Goal: Information Seeking & Learning: Learn about a topic

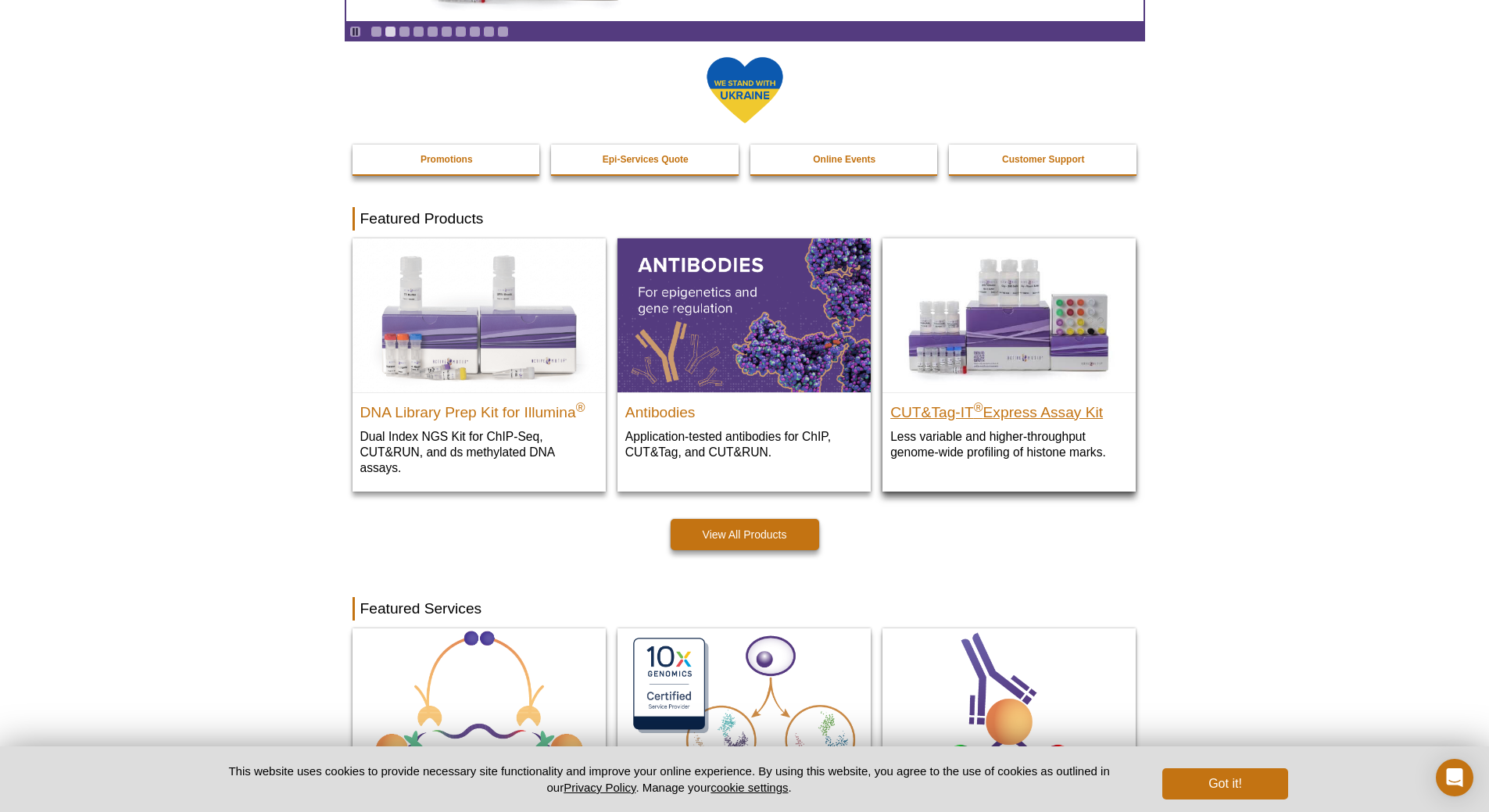
scroll to position [391, 0]
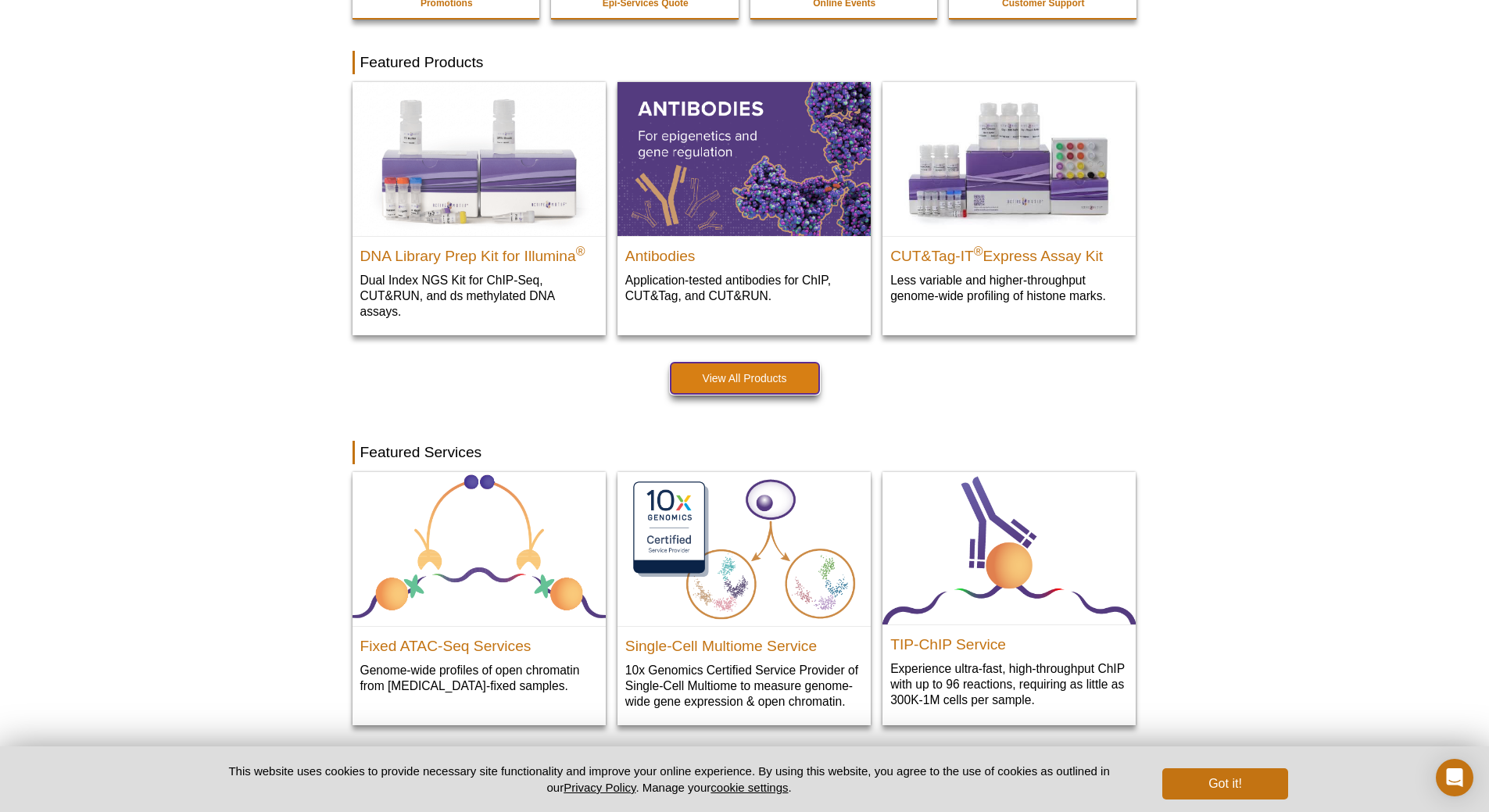
click at [746, 371] on link "View All Products" at bounding box center [745, 377] width 148 height 31
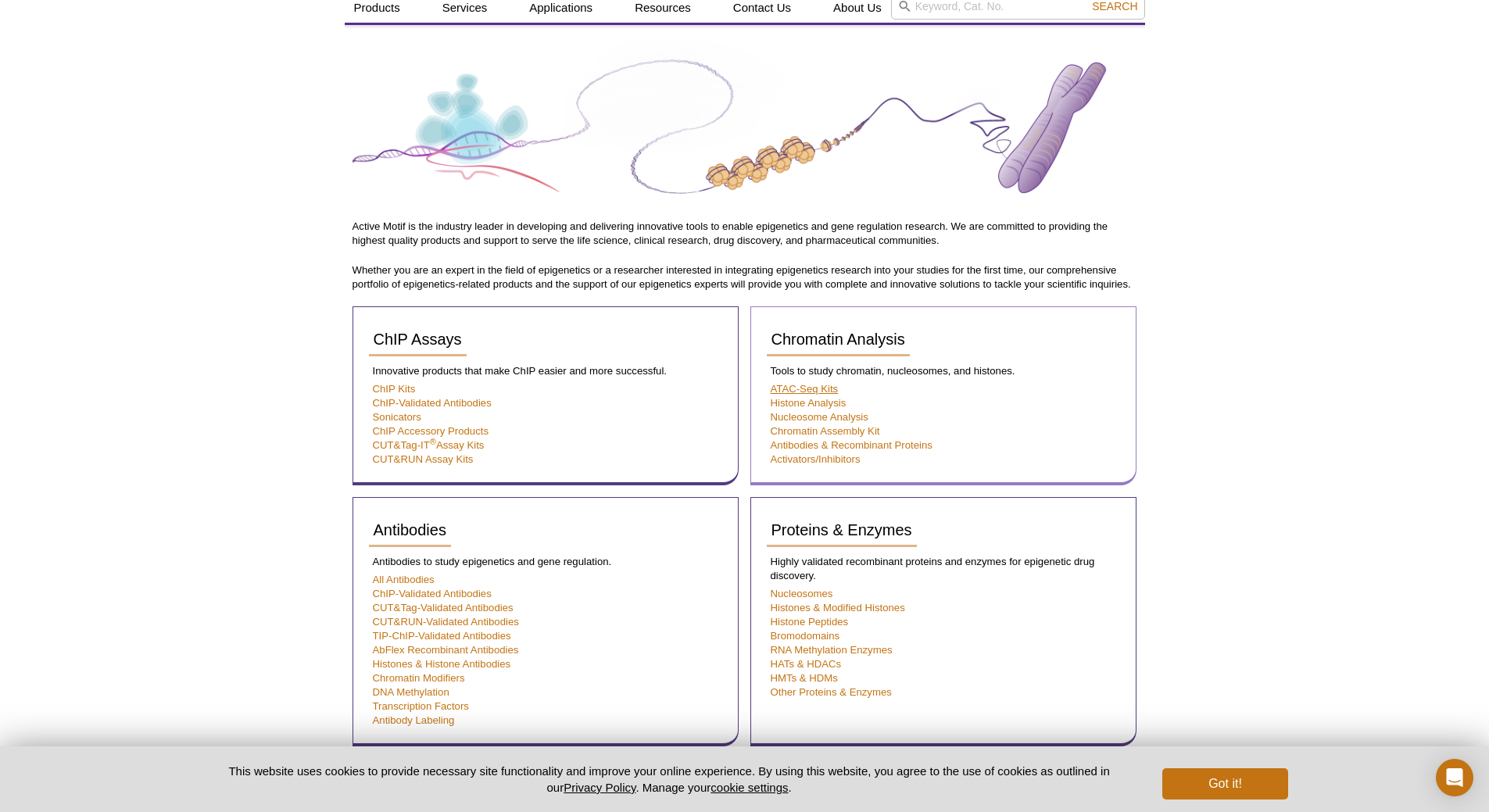
scroll to position [133, 0]
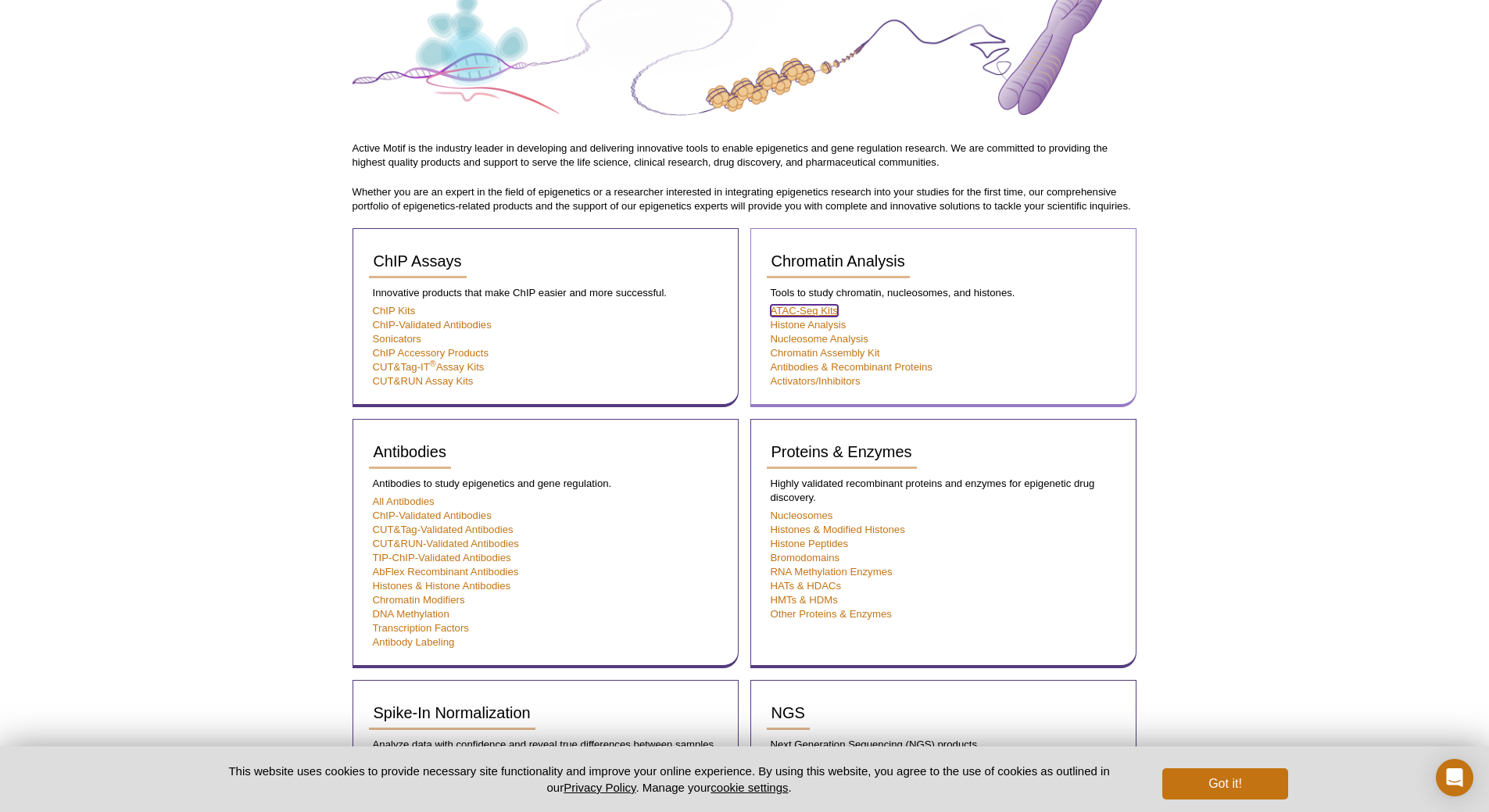
click at [804, 310] on link "ATAC-Seq Kits" at bounding box center [804, 310] width 68 height 12
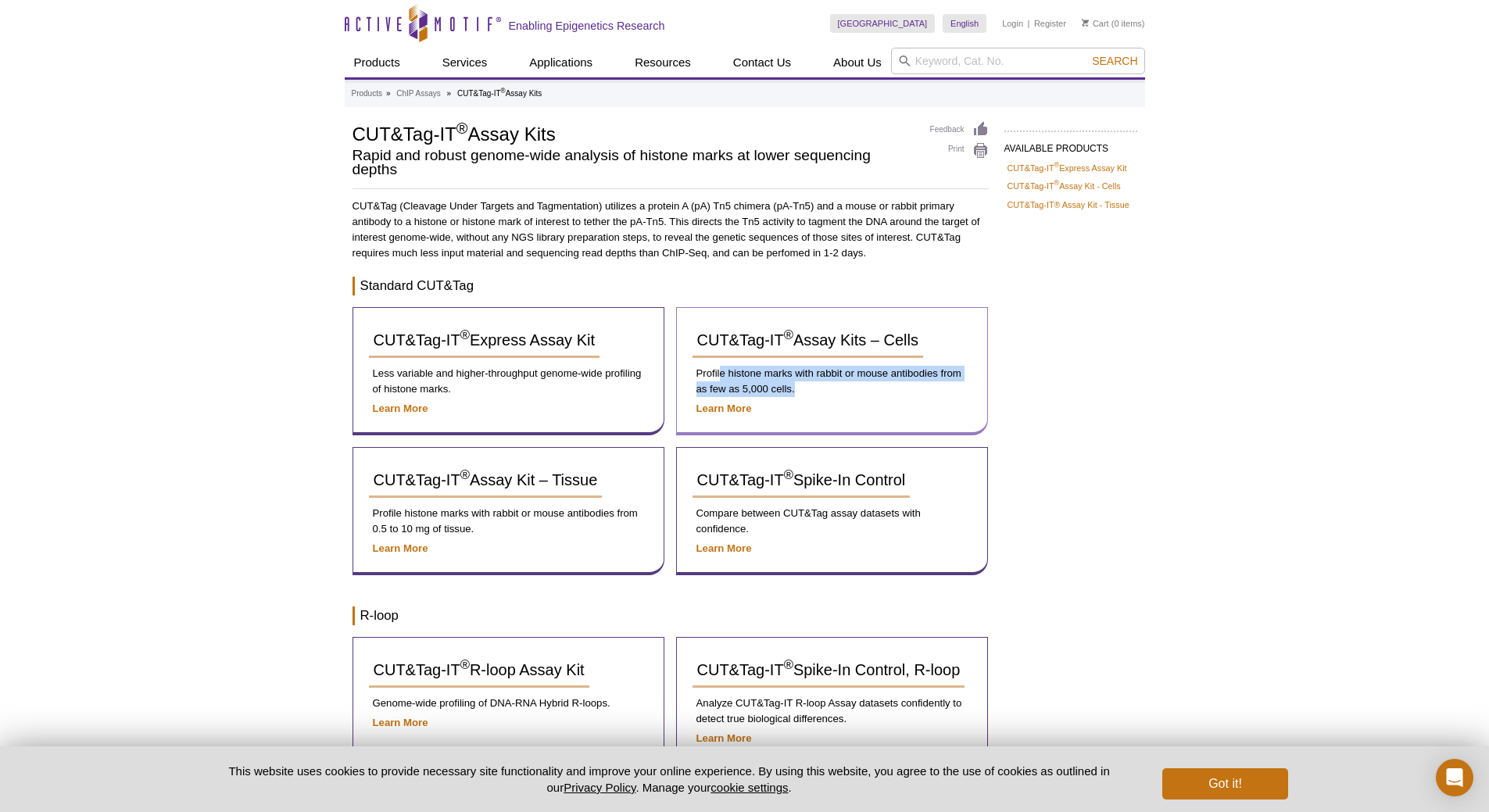
drag, startPoint x: 722, startPoint y: 375, endPoint x: 841, endPoint y: 384, distance: 119.3
click at [841, 384] on p "Profile histone marks with rabbit or mouse antibodies from as few as 5,000 cell…" at bounding box center [832, 380] width 279 height 31
click at [828, 345] on span "CUT&Tag-IT ® Assay Kits – Cells" at bounding box center [808, 340] width 221 height 17
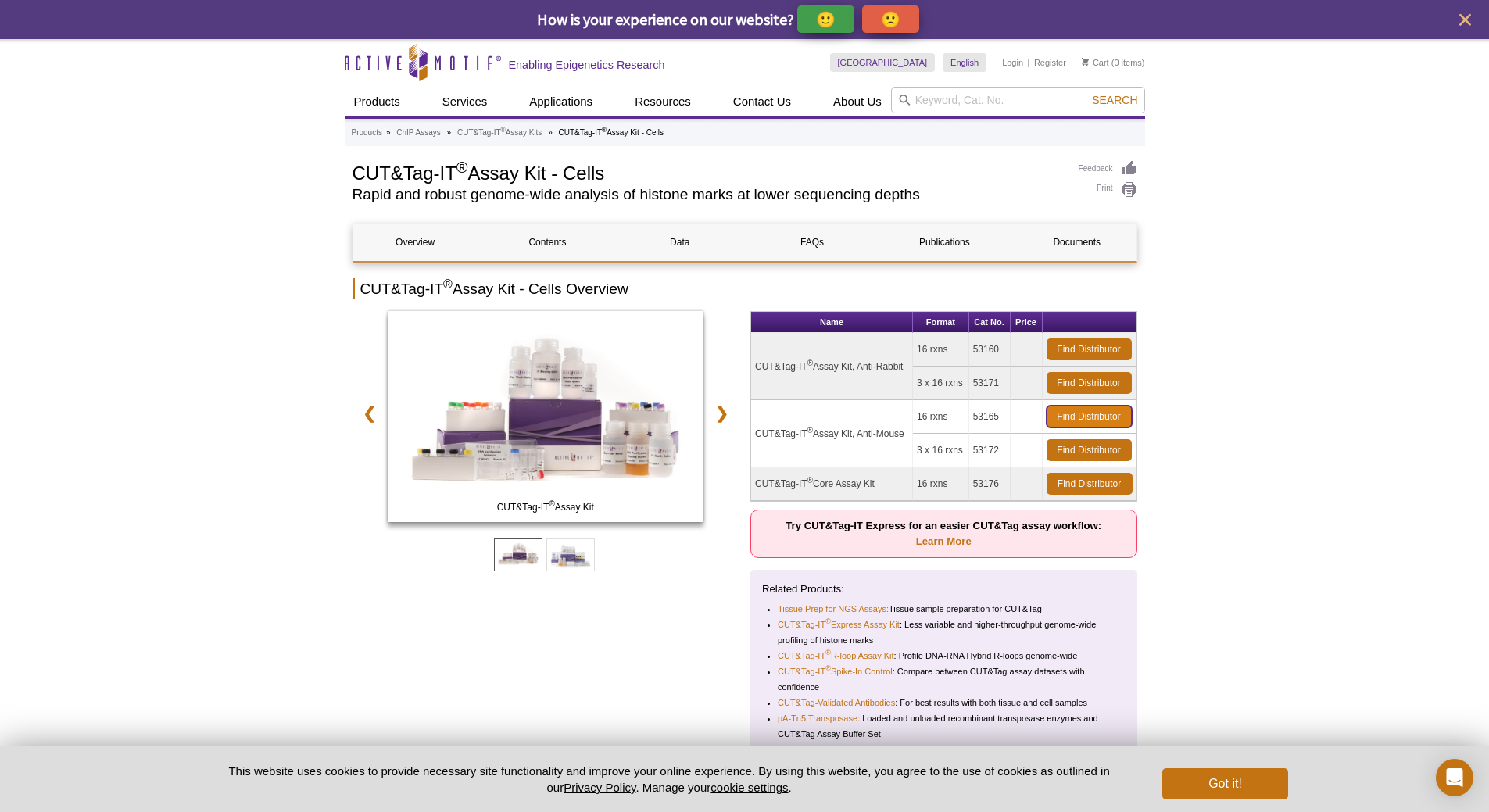
click at [1074, 415] on link "Find Distributor" at bounding box center [1089, 416] width 85 height 22
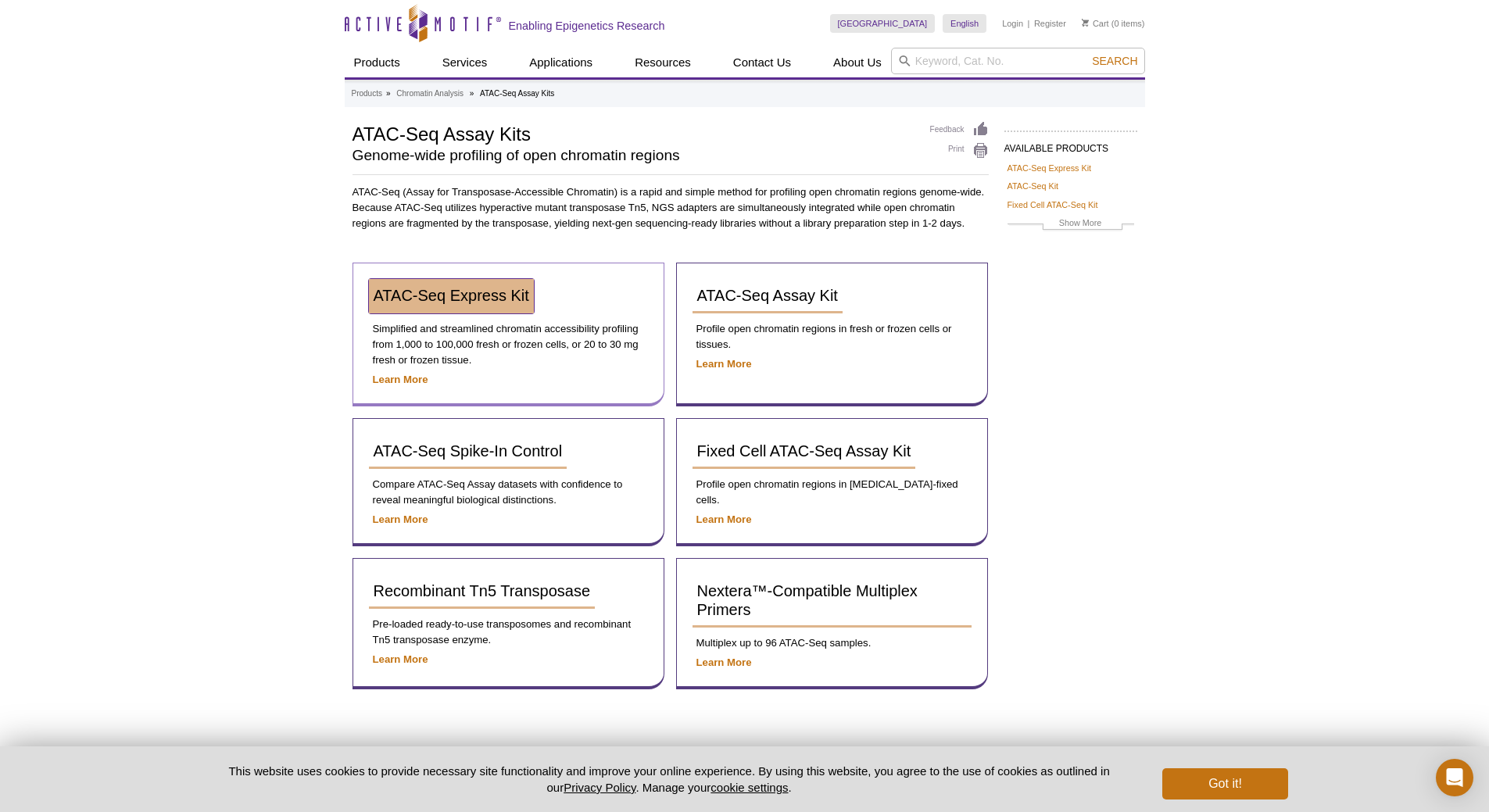
click at [469, 290] on span "ATAC-Seq Express Kit" at bounding box center [452, 295] width 156 height 17
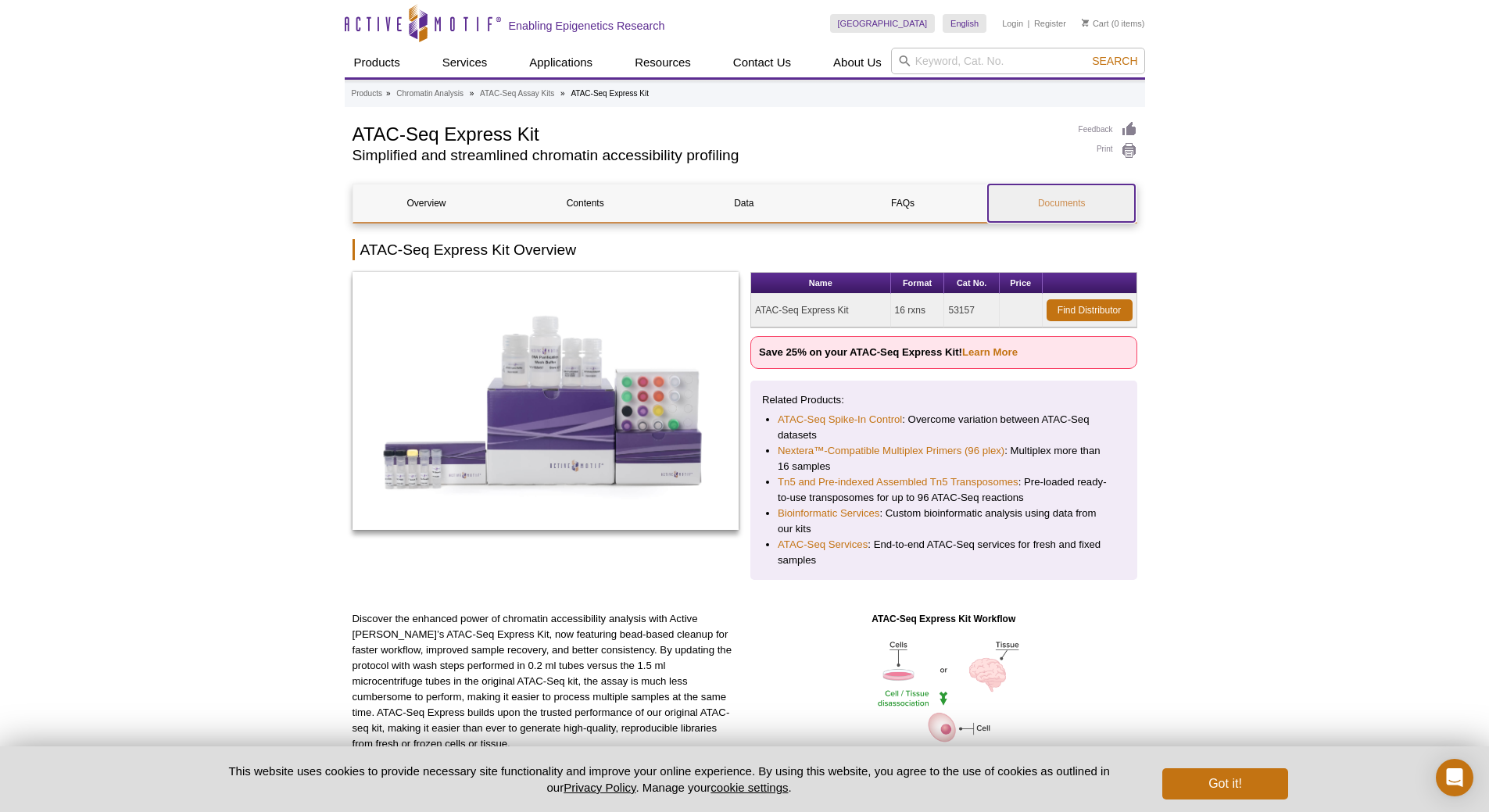
click at [1071, 205] on link "Documents" at bounding box center [1061, 203] width 147 height 37
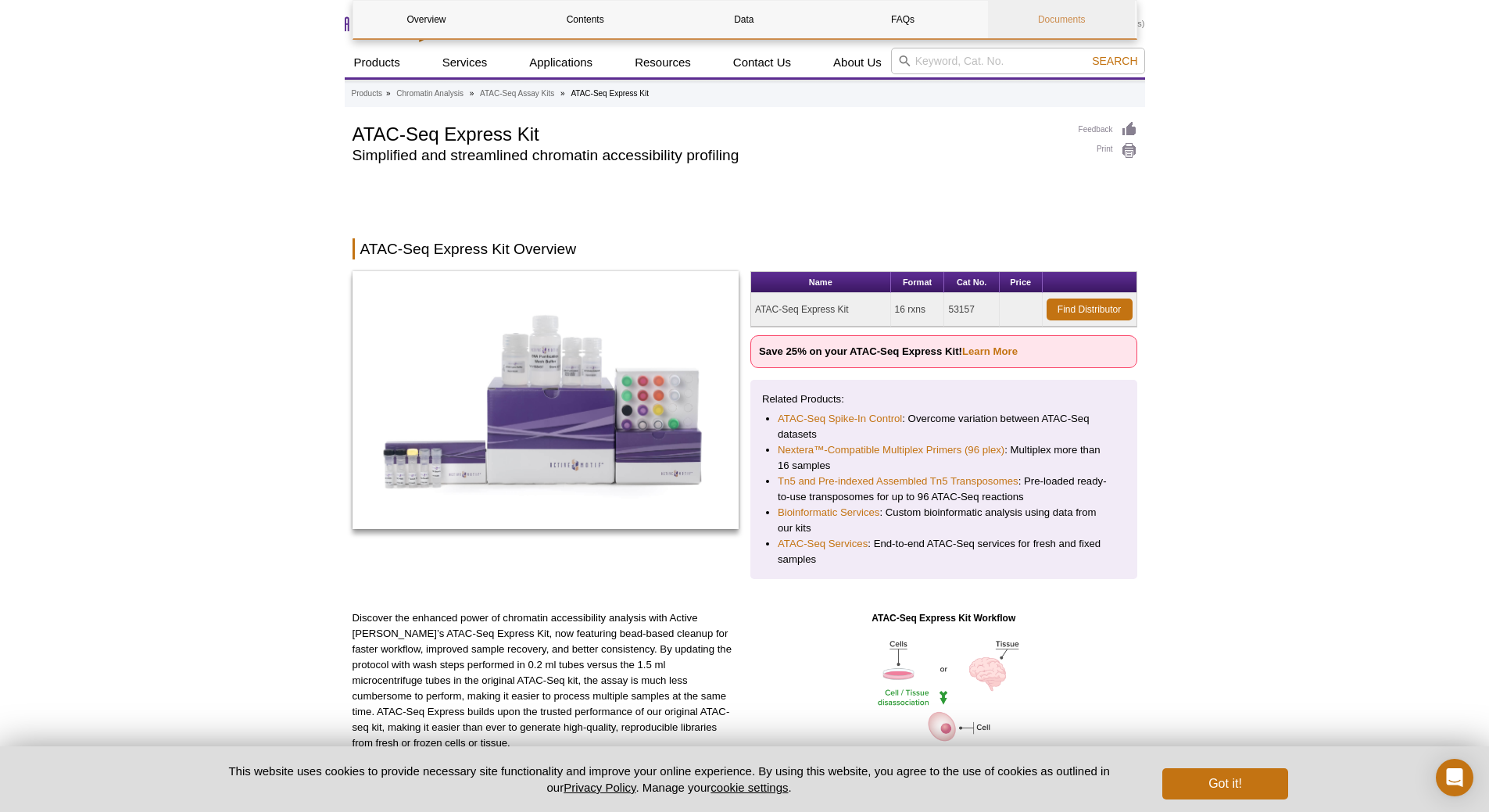
scroll to position [2783, 0]
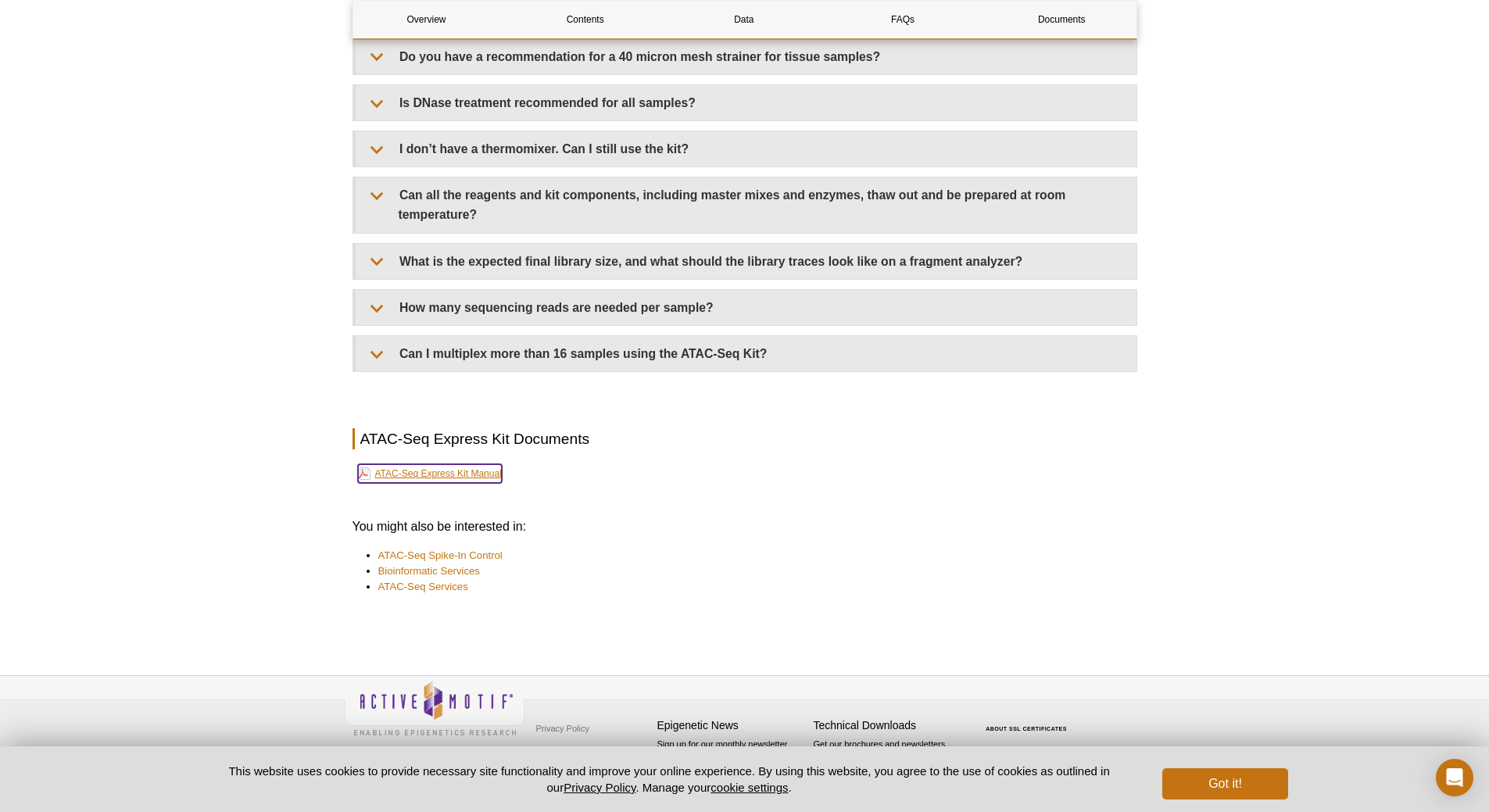
click at [487, 474] on link "ATAC-Seq Express Kit Manual" at bounding box center [429, 473] width 143 height 19
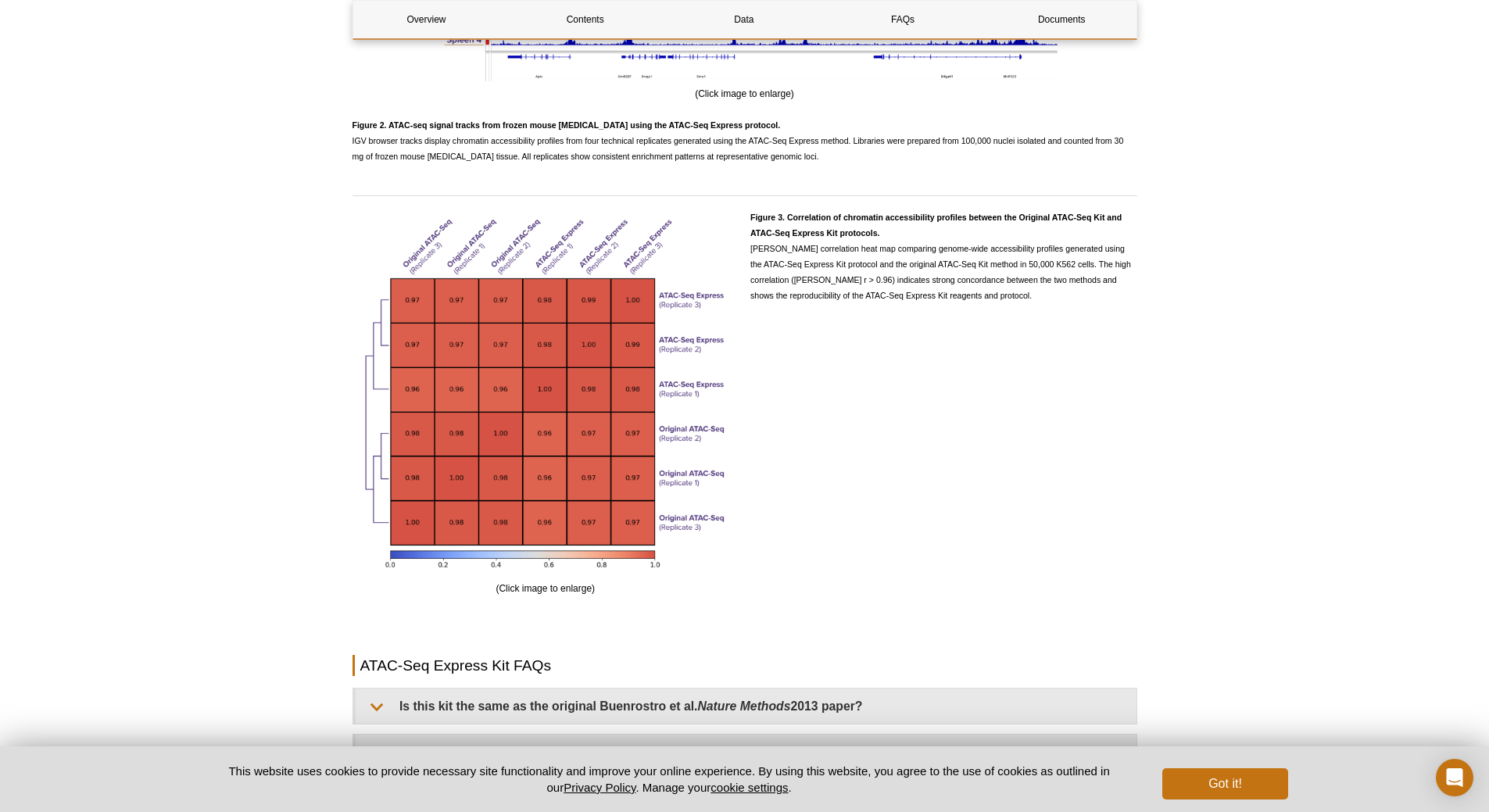
scroll to position [3096, 0]
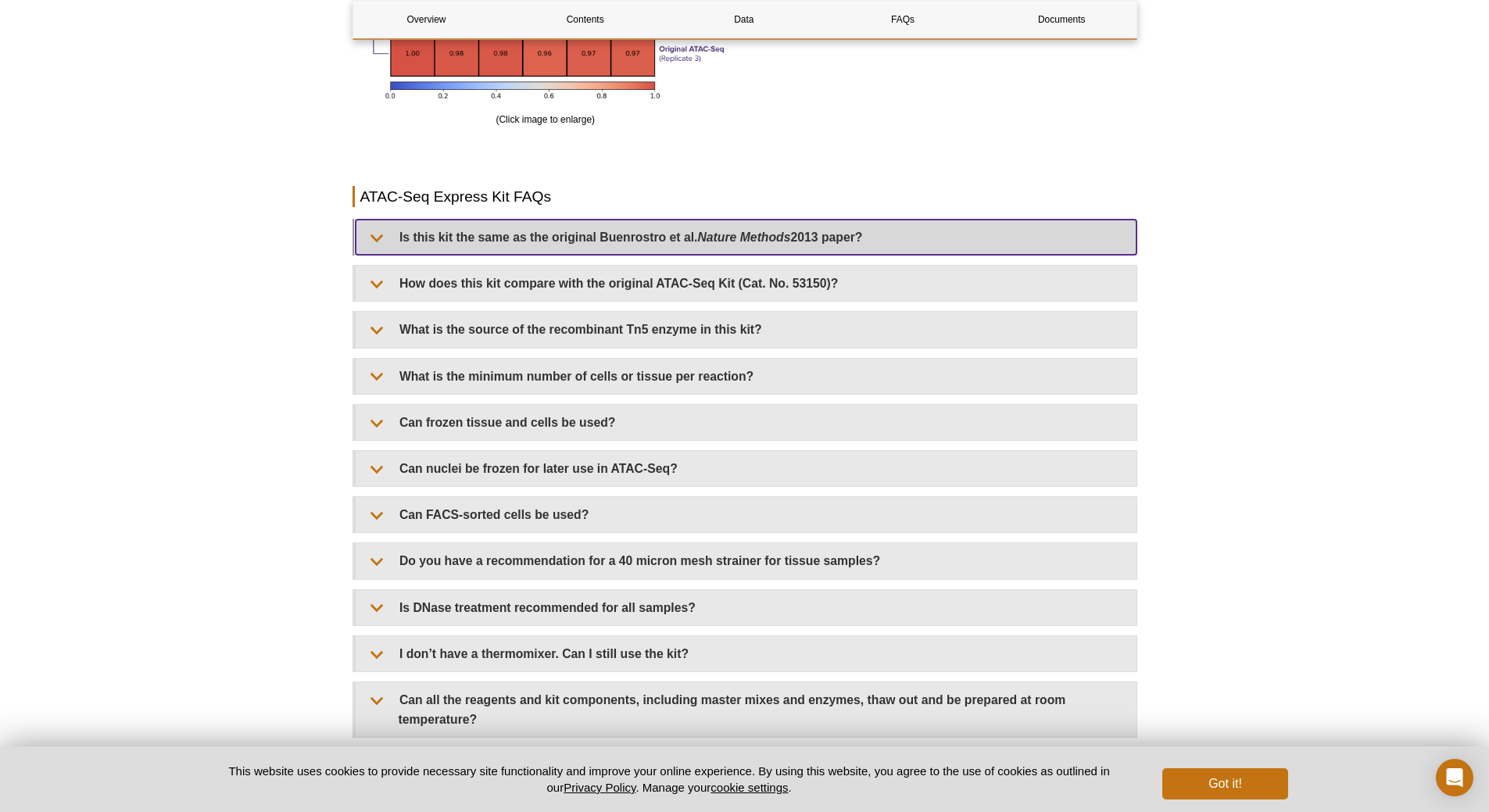
click at [565, 235] on summary "Is this kit the same as the original Buenrostro et al. Nature Methods 2013 pape…" at bounding box center [745, 237] width 781 height 36
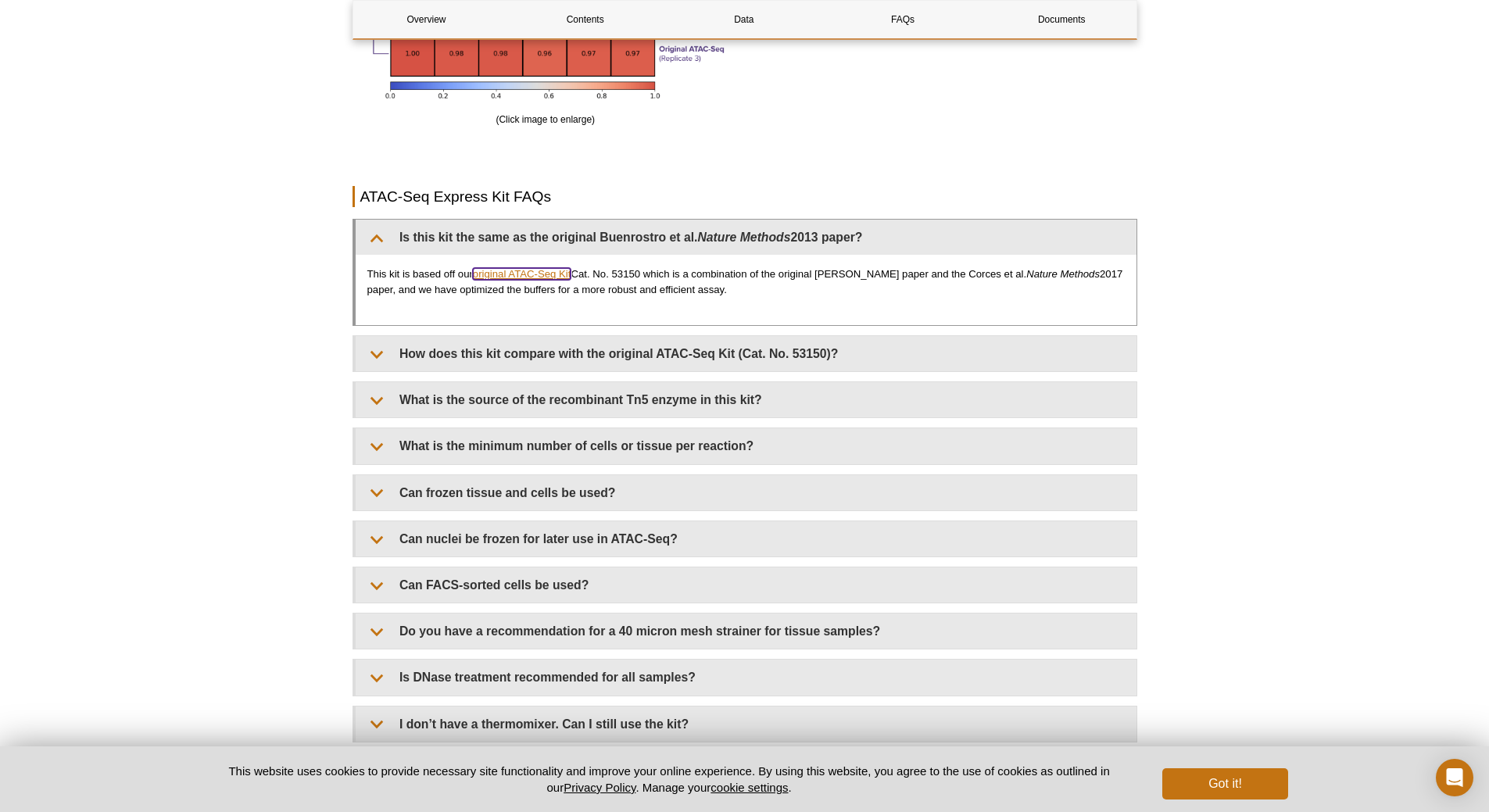
click at [536, 273] on link "original ATAC-Seq Kit" at bounding box center [522, 273] width 98 height 12
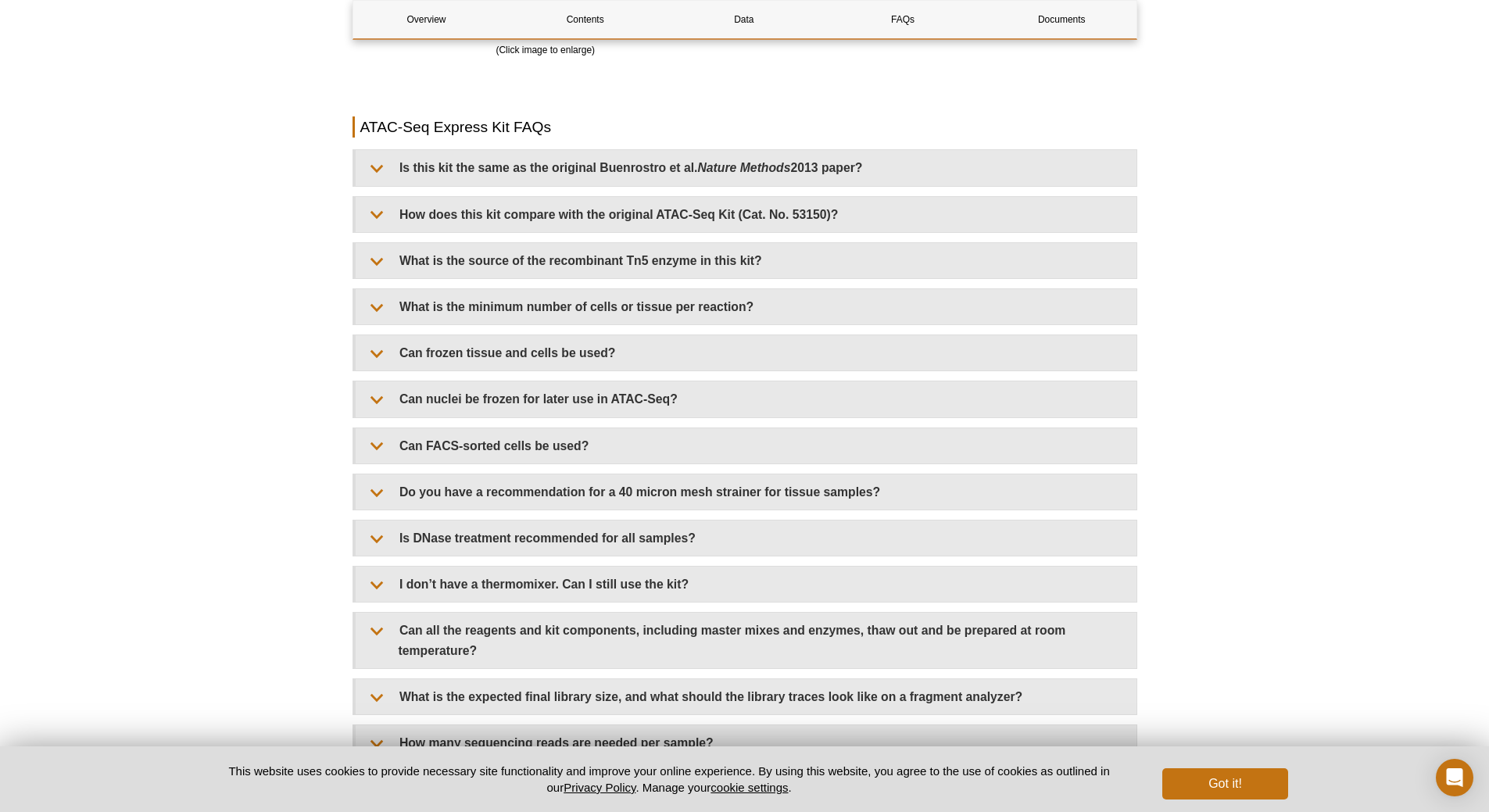
scroll to position [2541, 0]
